Goal: Find specific page/section: Find specific page/section

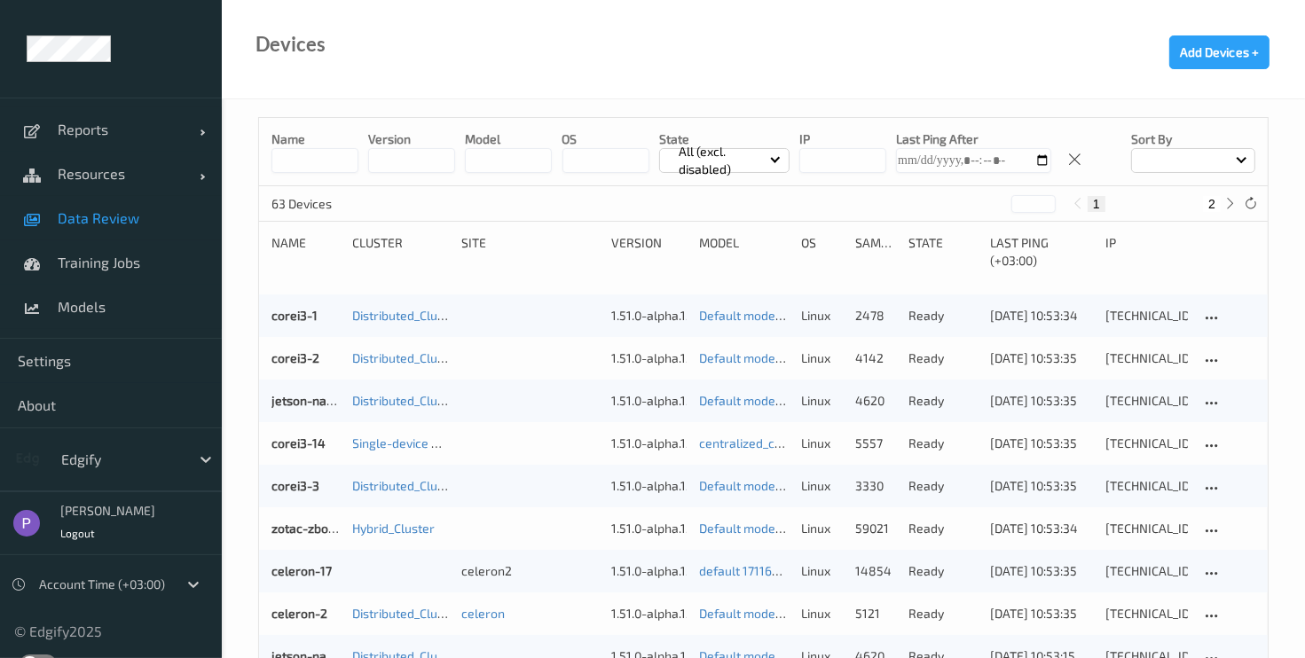
click at [64, 222] on span "Data Review" at bounding box center [131, 218] width 146 height 18
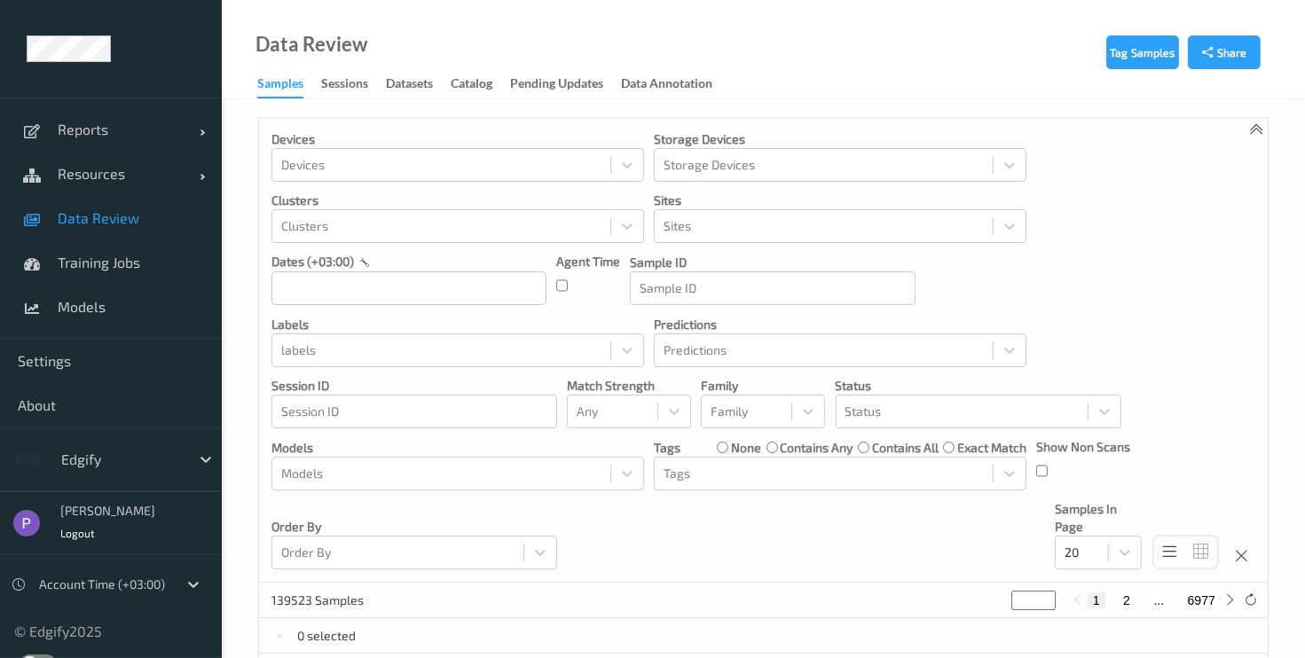
click at [29, 652] on div "New Dashboard Experience" at bounding box center [111, 664] width 222 height 46
click at [34, 655] on label at bounding box center [37, 664] width 35 height 18
